Goal: Obtain resource: Obtain resource

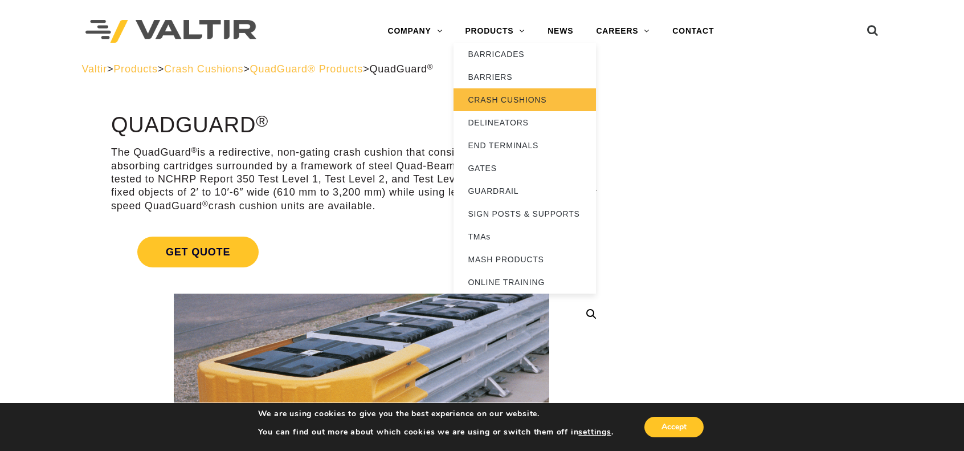
click at [505, 96] on link "CRASH CUSHIONS" at bounding box center [524, 99] width 142 height 23
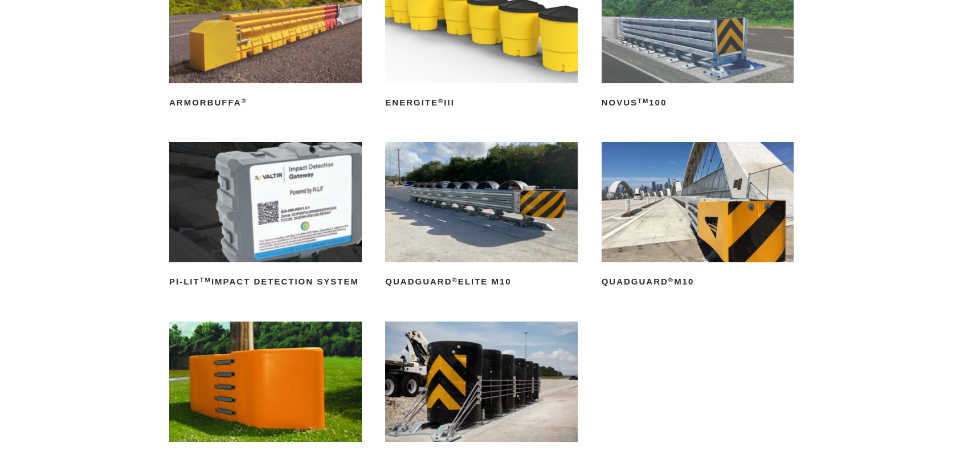
scroll to position [228, 0]
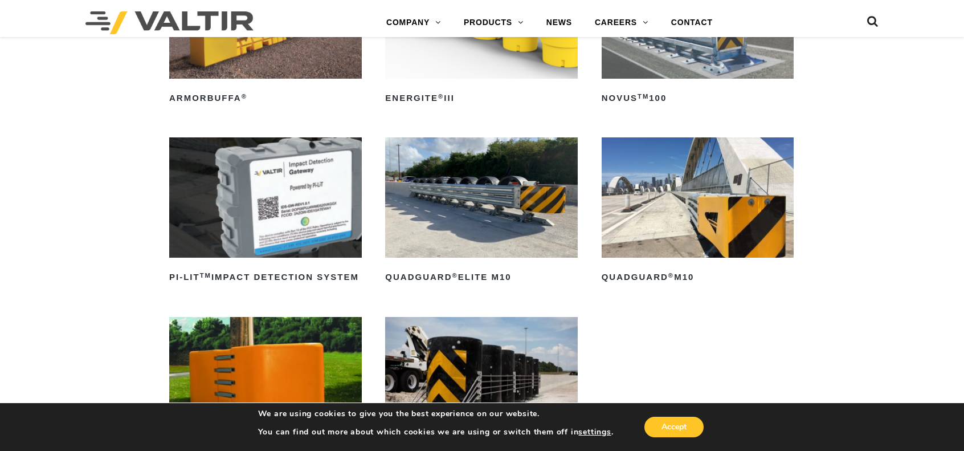
click at [697, 217] on img at bounding box center [697, 197] width 193 height 120
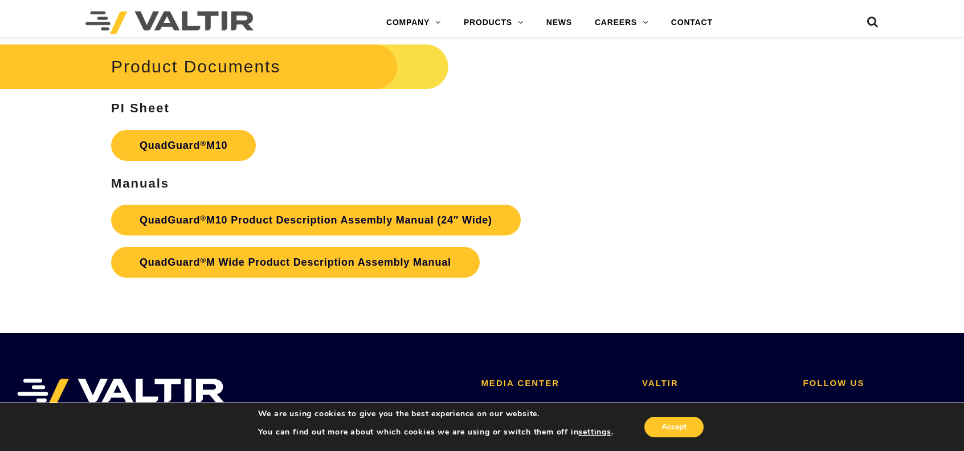
scroll to position [3873, 0]
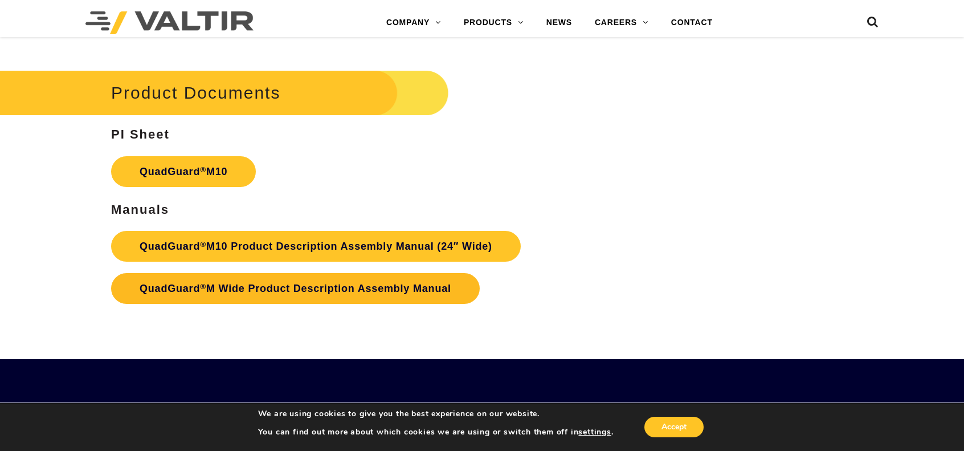
click at [262, 290] on link "QuadGuard ® M Wide Product Description Assembly Manual" at bounding box center [295, 288] width 369 height 31
